Goal: Find specific page/section

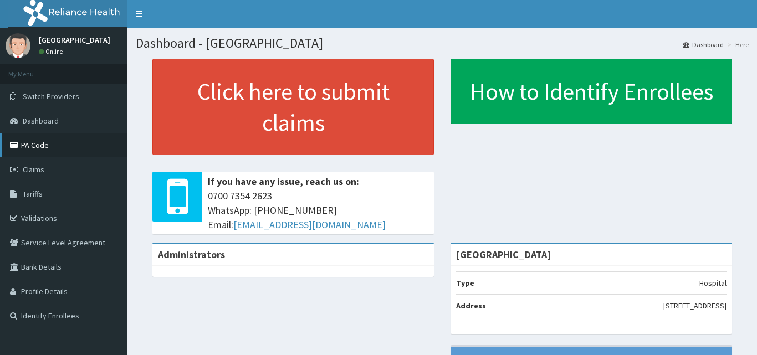
click at [88, 141] on link "PA Code" at bounding box center [64, 145] width 128 height 24
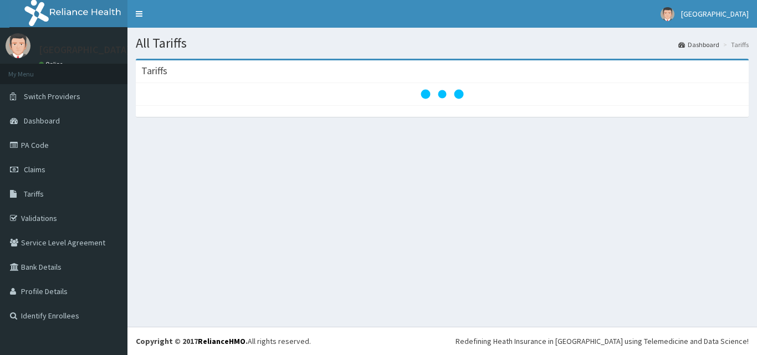
click at [72, 196] on link "Tariffs" at bounding box center [64, 194] width 128 height 24
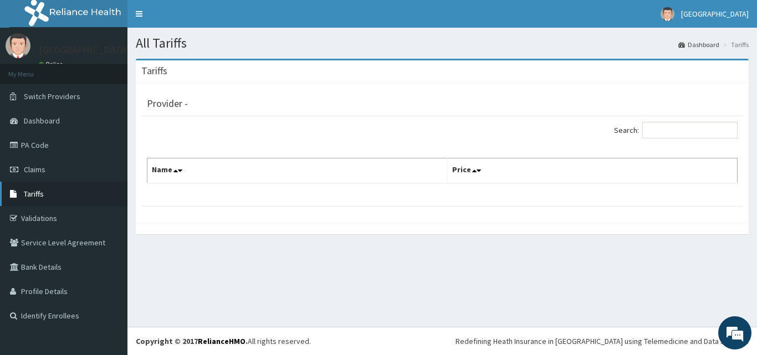
click at [47, 192] on link "Tariffs" at bounding box center [64, 194] width 128 height 24
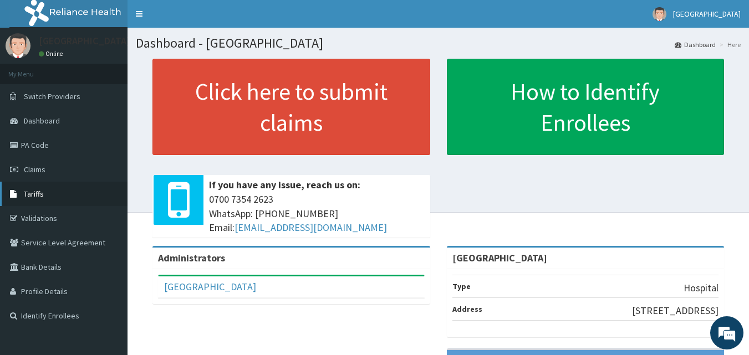
click at [37, 199] on span "Tariffs" at bounding box center [34, 194] width 20 height 10
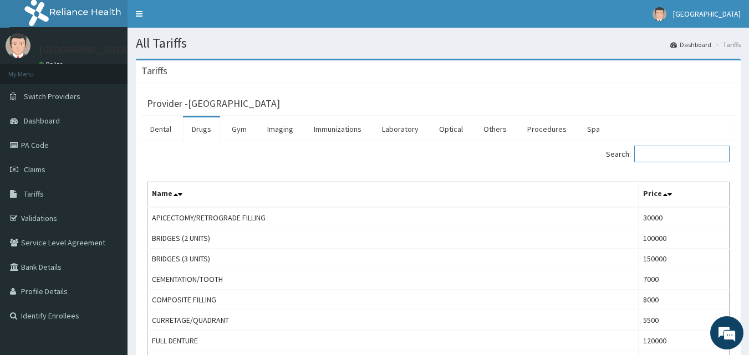
click at [647, 151] on input "Search:" at bounding box center [681, 154] width 95 height 17
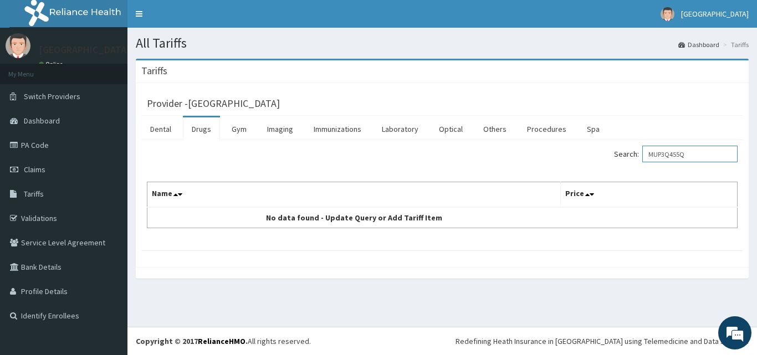
type input "MUP3Q455Q"
